Goal: Navigation & Orientation: Find specific page/section

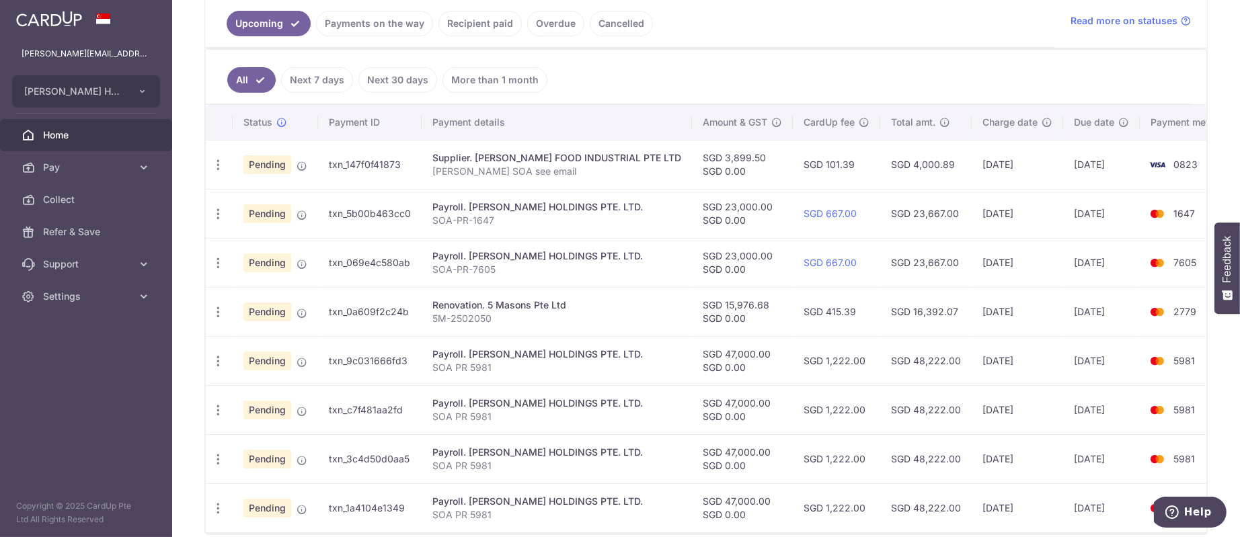
scroll to position [280, 0]
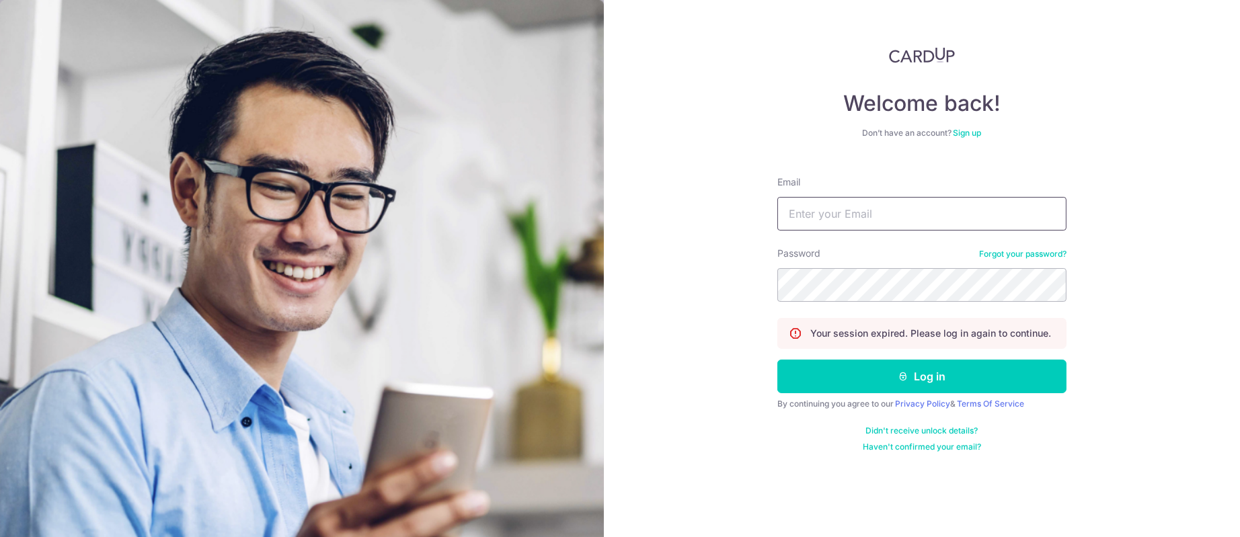
type input "[PERSON_NAME][EMAIL_ADDRESS][DOMAIN_NAME]"
click at [889, 369] on button "Log in" at bounding box center [921, 377] width 289 height 34
